Goal: Task Accomplishment & Management: Manage account settings

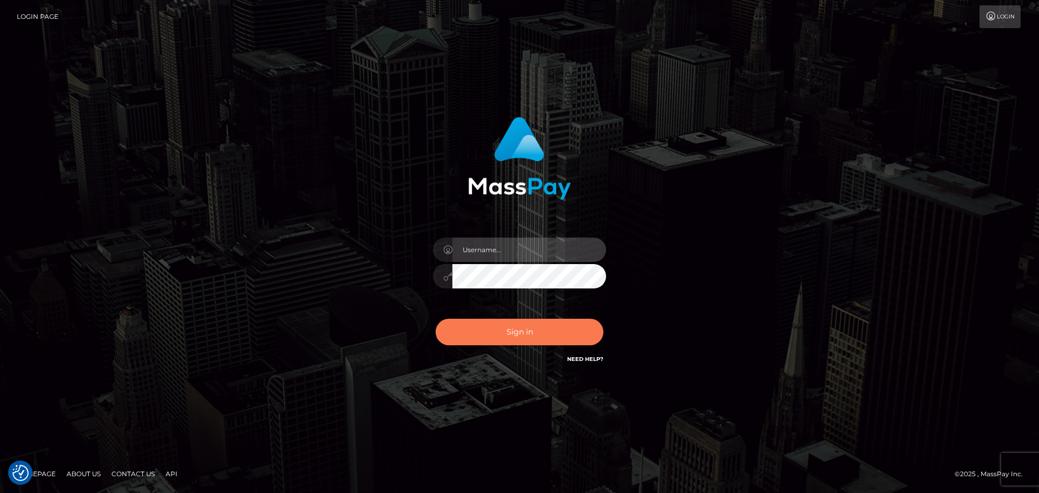
type input "Bedis"
click at [546, 323] on button "Sign in" at bounding box center [520, 332] width 168 height 27
type input "Bedis"
click at [528, 328] on button "Sign in" at bounding box center [520, 332] width 168 height 27
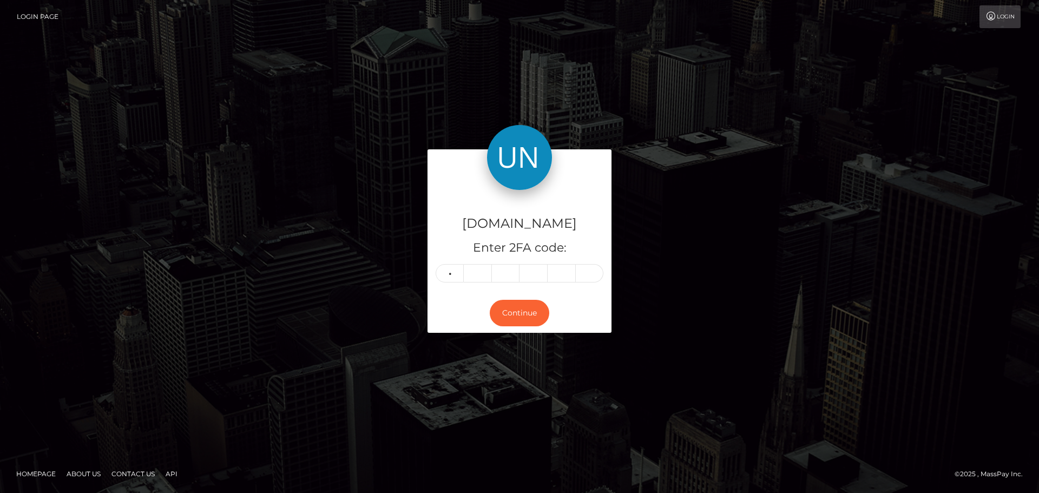
type input "3"
type input "0"
type input "9"
type input "8"
type input "0"
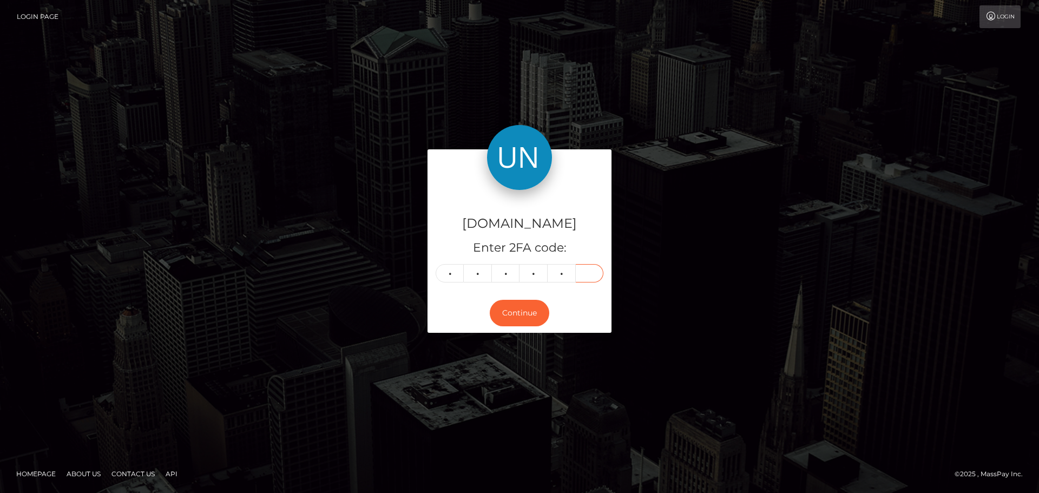
type input "6"
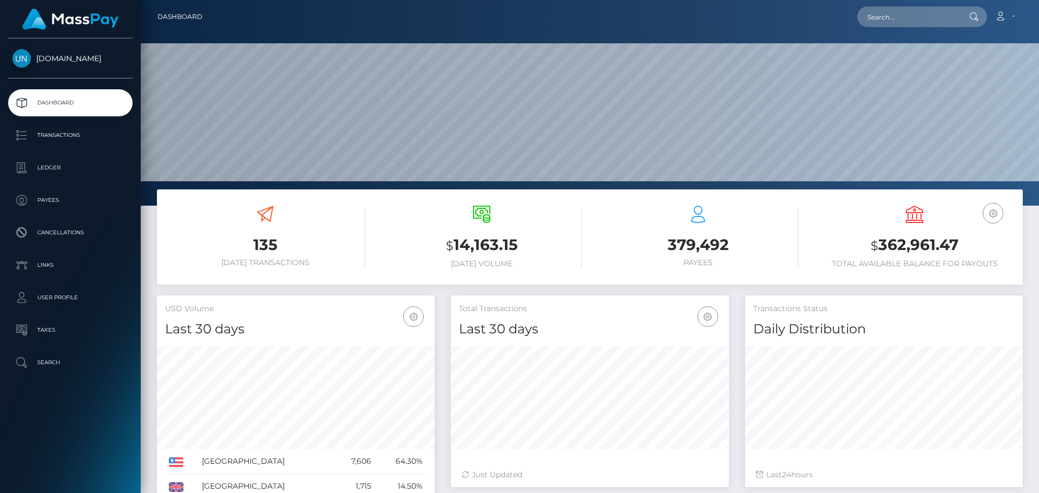
scroll to position [192, 278]
click at [908, 17] on input "text" at bounding box center [908, 16] width 102 height 21
paste input "mariaboquin10@gmail.com"
click at [912, 27] on div "mariaboquin10@gmail.com Loading... Loading... Account Edit Profile" at bounding box center [616, 16] width 811 height 23
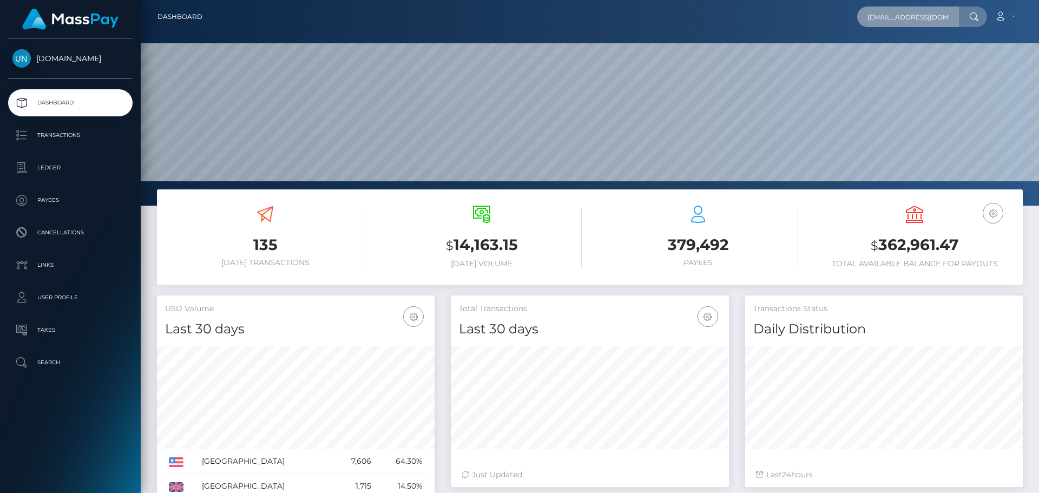
click at [912, 18] on input "mariaboquin10@gmail.com" at bounding box center [908, 16] width 102 height 21
paste input "95k2z4hght@privaterelay.appleid"
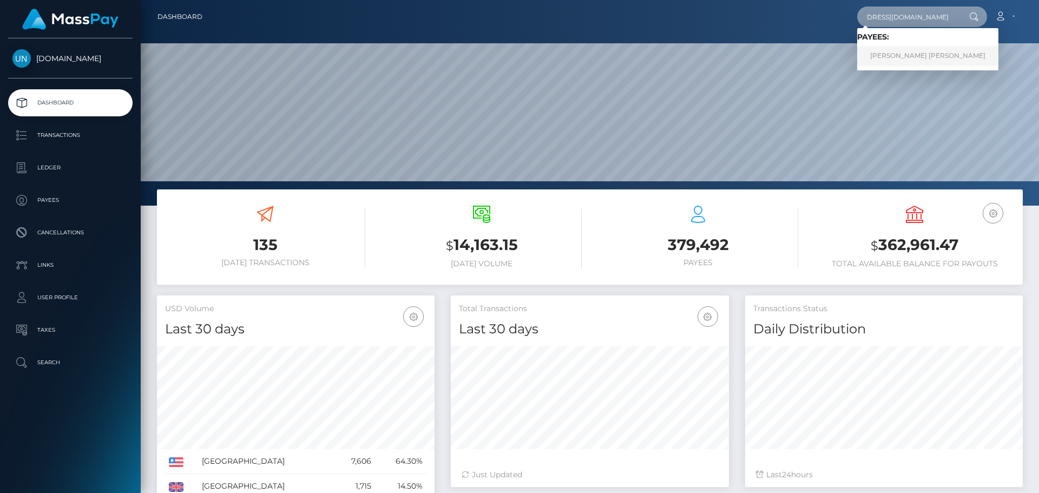
type input "[EMAIL_ADDRESS][DOMAIN_NAME]"
click at [907, 58] on link "MARIA JOSE BOQUIN GRANADOS" at bounding box center [927, 56] width 141 height 20
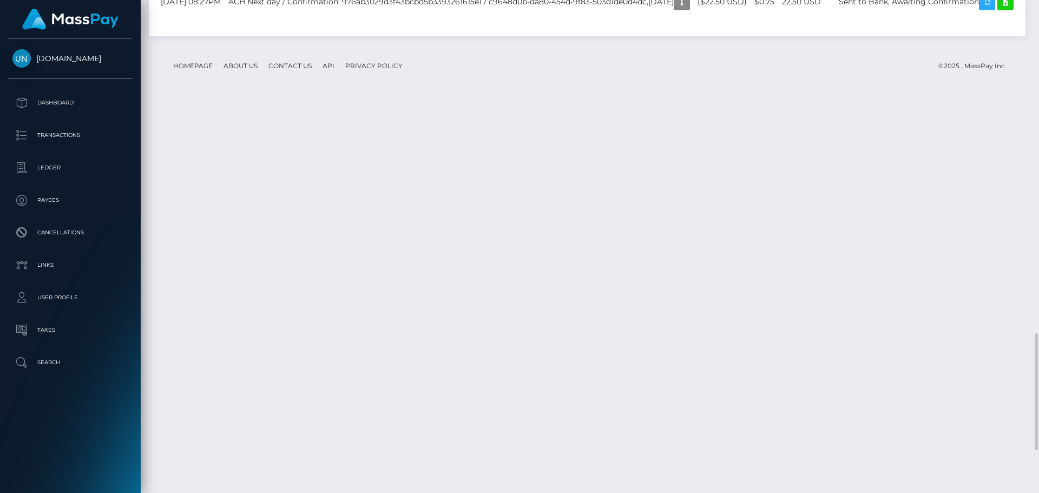
scroll to position [1585, 0]
